Goal: Task Accomplishment & Management: Manage account settings

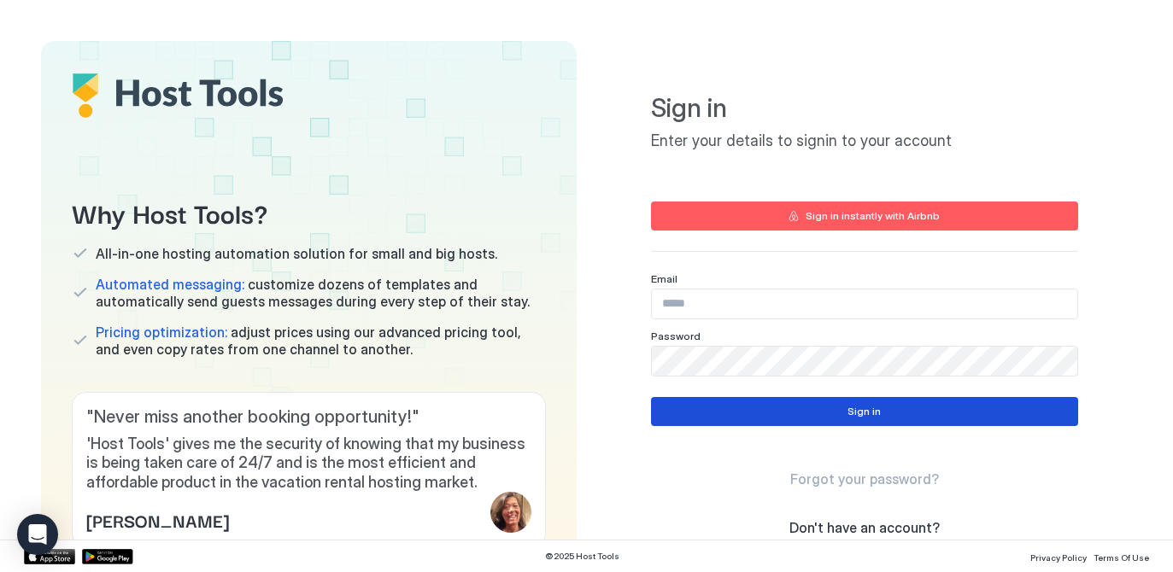
type input "**********"
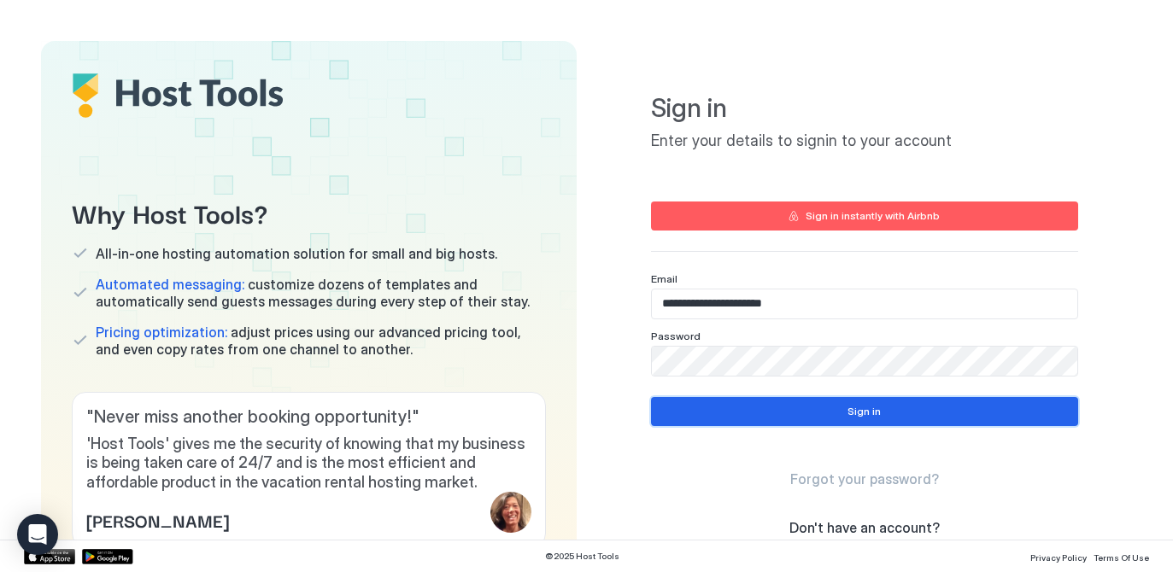
click at [842, 423] on button "Sign in" at bounding box center [864, 411] width 427 height 29
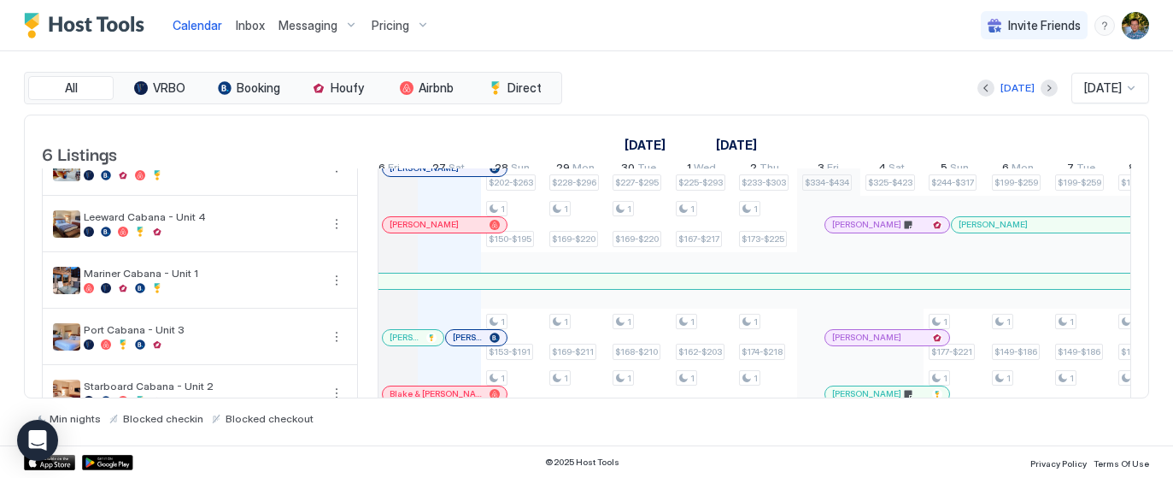
scroll to position [124, 0]
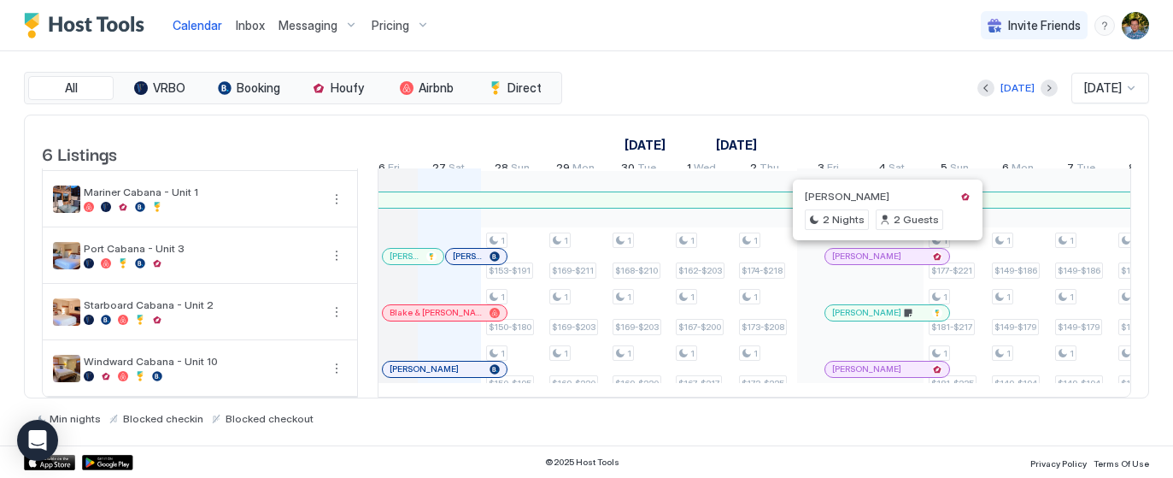
click at [883, 259] on div at bounding box center [884, 256] width 14 height 14
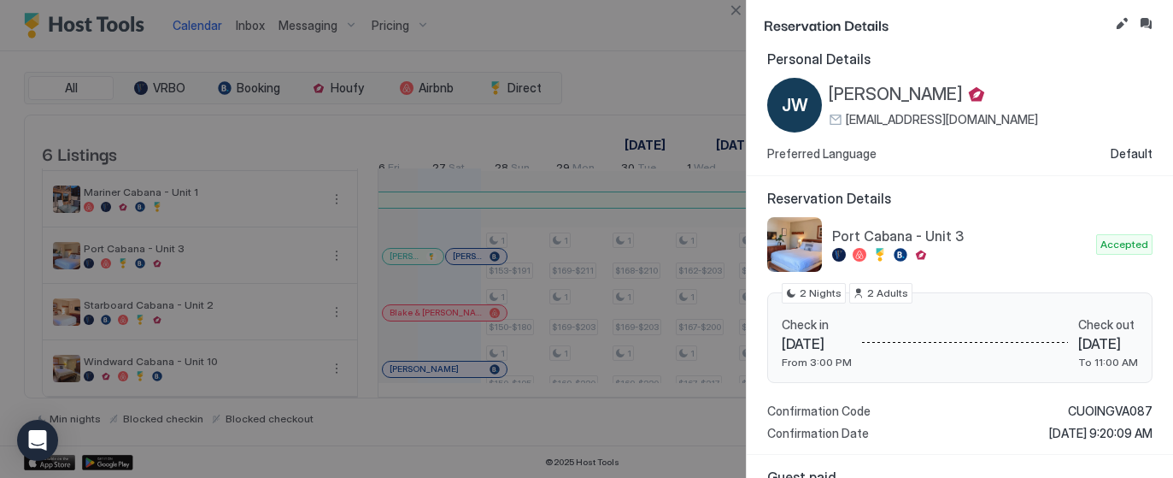
scroll to position [0, 0]
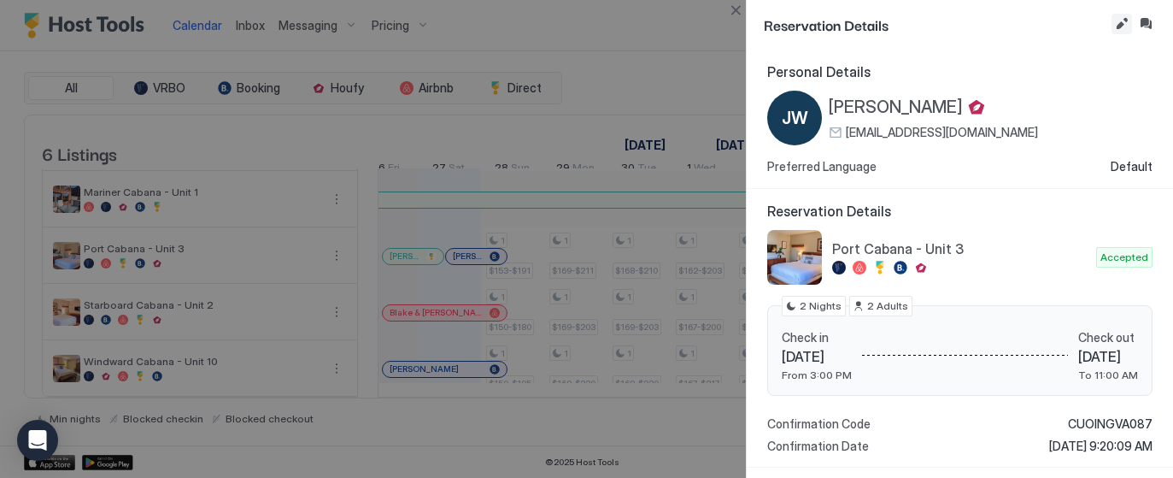
click at [1124, 23] on button "Edit reservation" at bounding box center [1122, 24] width 21 height 21
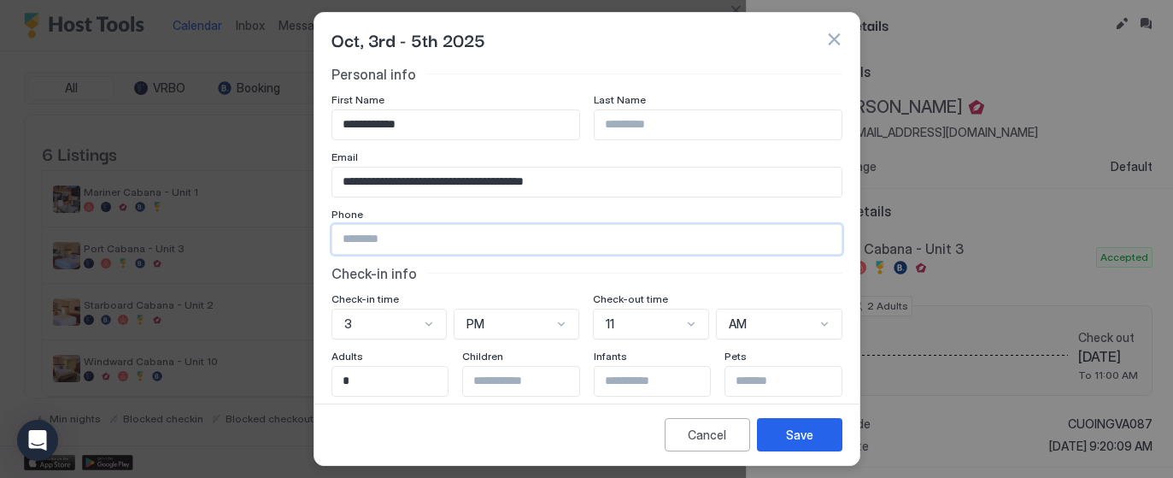
click at [402, 234] on input "Input Field" at bounding box center [586, 239] width 509 height 29
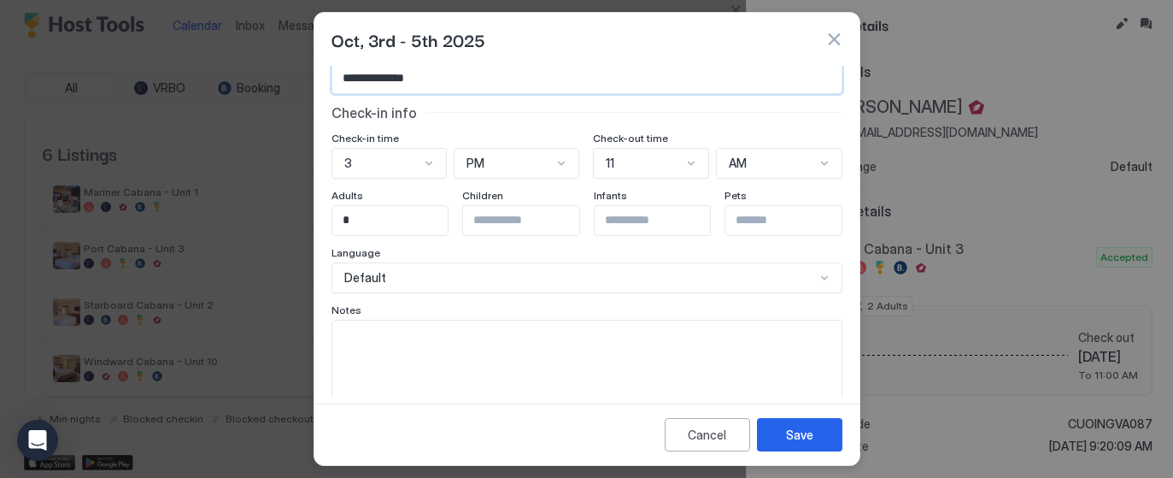
scroll to position [186, 0]
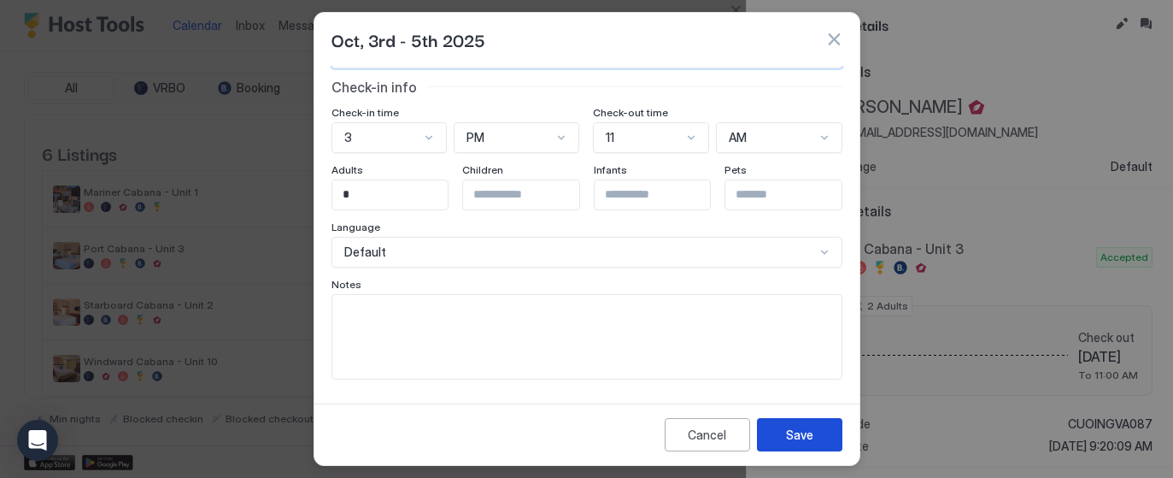
type input "**********"
click at [808, 432] on div "Save" at bounding box center [799, 435] width 27 height 18
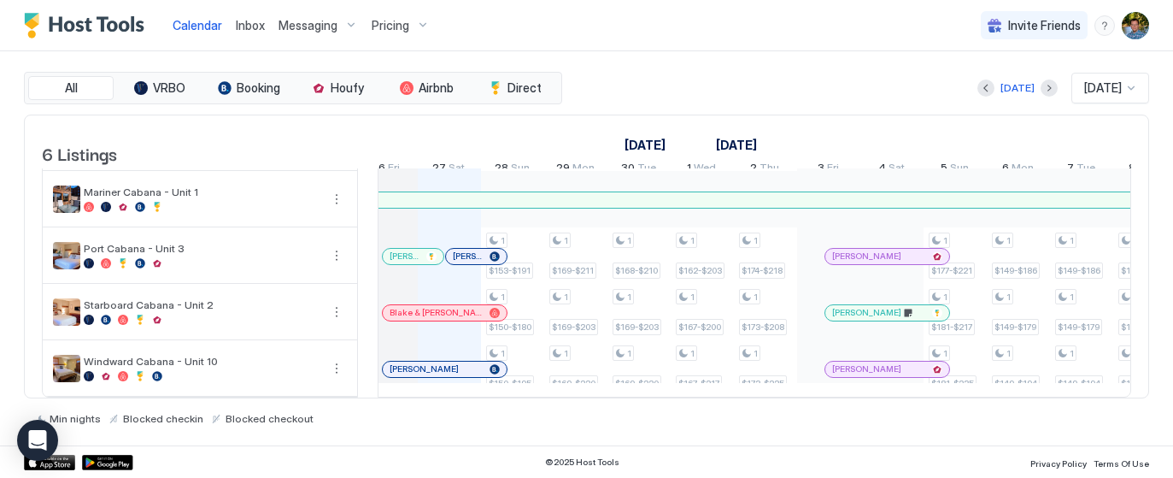
scroll to position [0, 0]
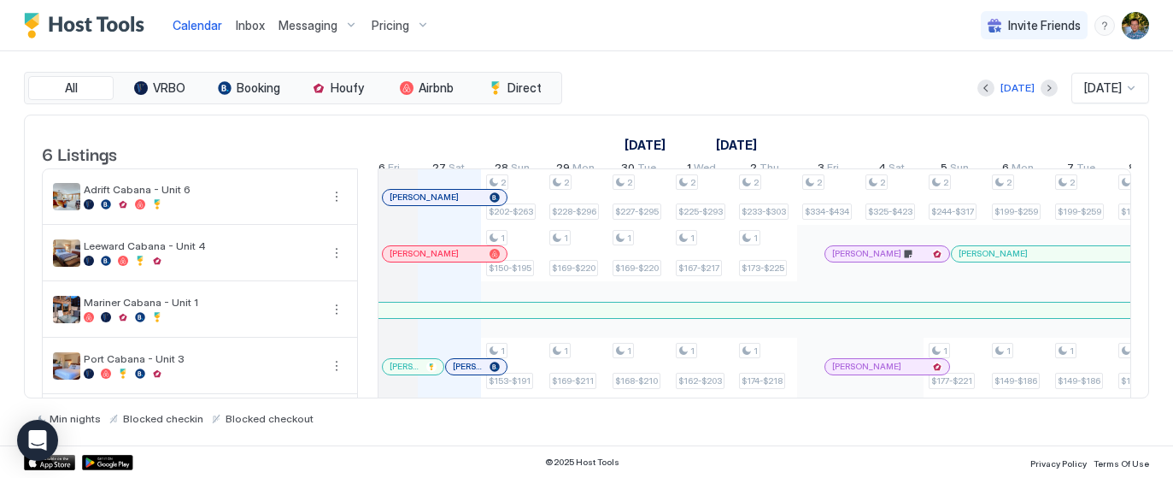
click at [797, 87] on div "[DATE] [DATE]" at bounding box center [858, 88] width 584 height 31
